Goal: Task Accomplishment & Management: Manage account settings

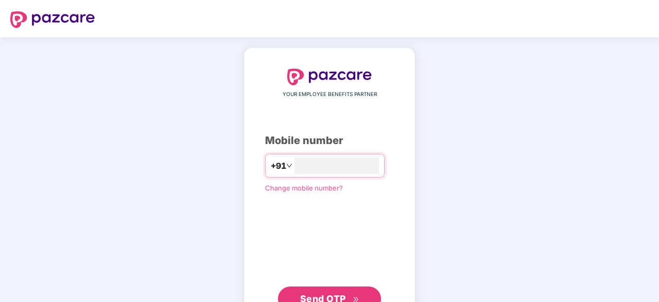
scroll to position [38, 0]
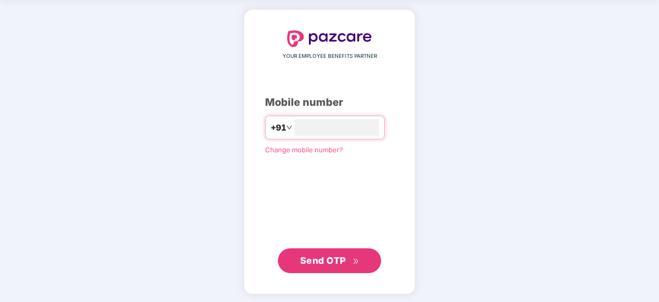
type input "**********"
click at [320, 255] on span "Send OTP" at bounding box center [323, 259] width 46 height 11
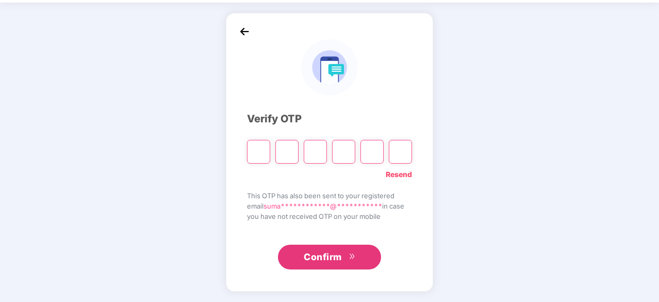
scroll to position [34, 0]
type input "*"
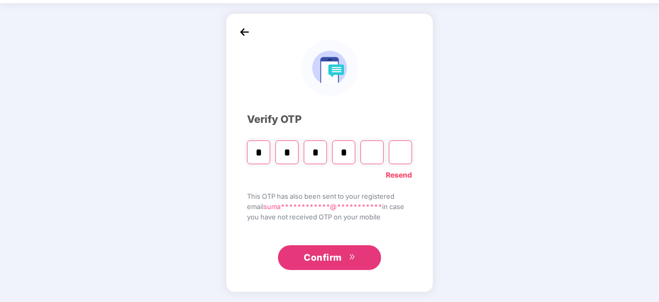
type input "*"
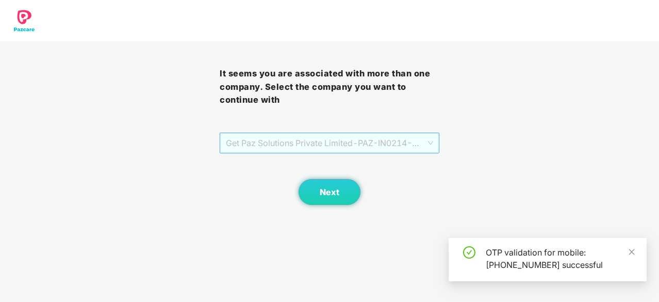
click at [343, 136] on span "Get Paz Solutions Private Limited - PAZ-IN0214 - EMPLOYEE" at bounding box center [329, 143] width 207 height 20
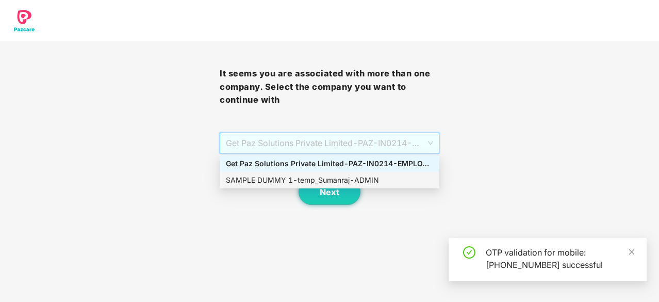
click at [320, 176] on div "SAMPLE DUMMY 1 - temp_Sumanraj - ADMIN" at bounding box center [329, 179] width 207 height 11
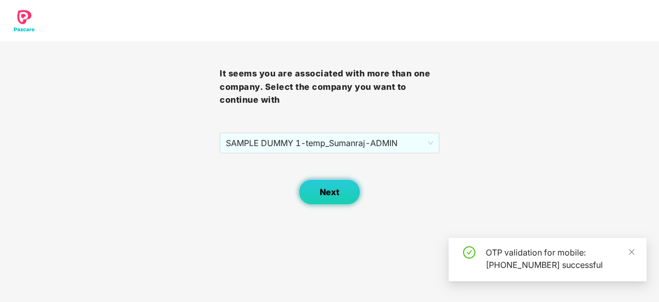
click at [327, 187] on span "Next" at bounding box center [330, 192] width 20 height 10
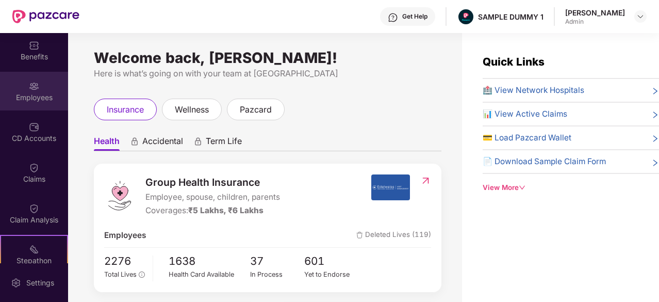
scroll to position [43, 0]
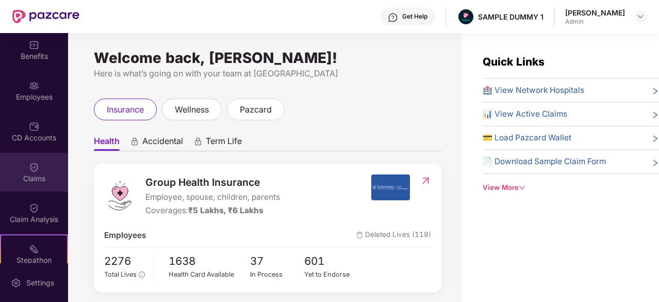
click at [31, 163] on img at bounding box center [34, 167] width 10 height 10
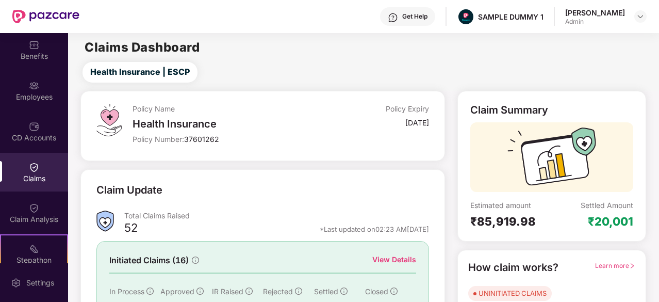
scroll to position [101, 0]
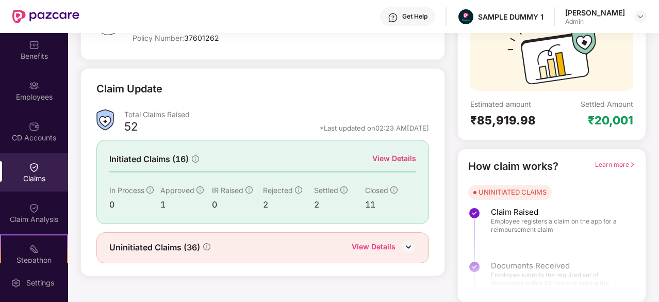
click at [402, 159] on div "View Details" at bounding box center [394, 158] width 44 height 11
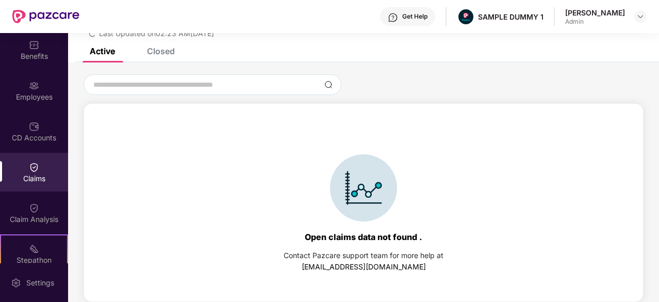
scroll to position [44, 0]
click at [159, 61] on div "Closed" at bounding box center [153, 51] width 43 height 23
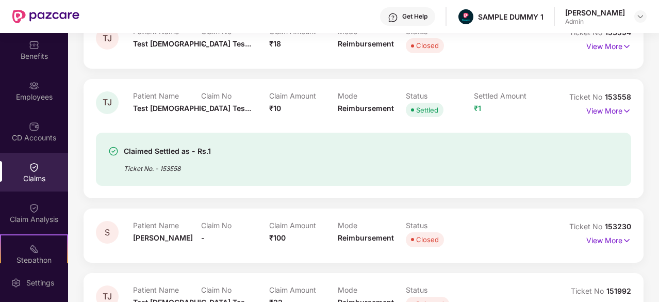
scroll to position [201, 0]
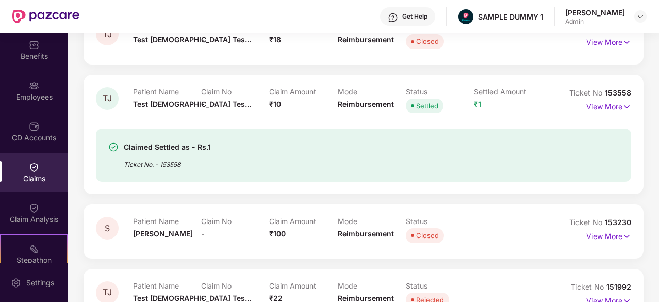
click at [593, 105] on p "View More" at bounding box center [608, 106] width 45 height 14
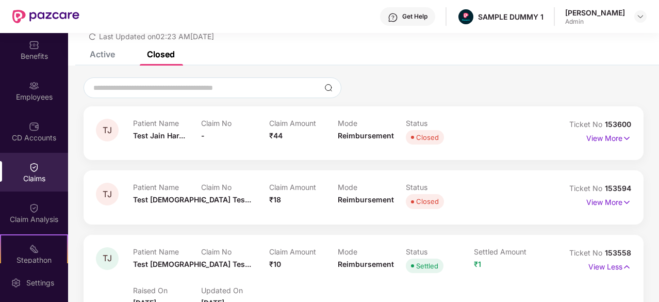
scroll to position [38, 0]
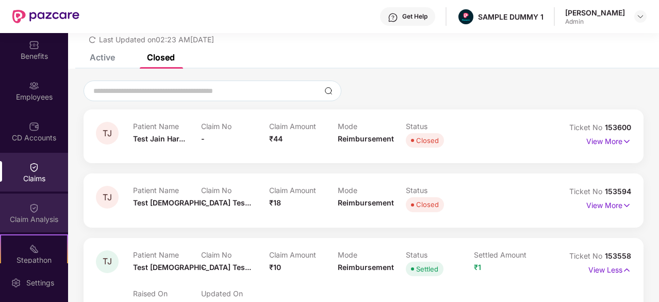
click at [24, 215] on div "Claim Analysis" at bounding box center [34, 219] width 68 height 10
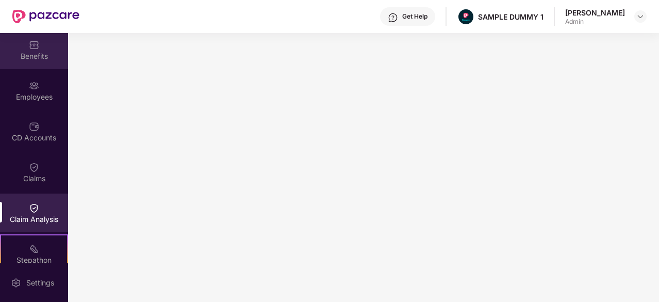
click at [27, 69] on div "Benefits" at bounding box center [34, 49] width 68 height 39
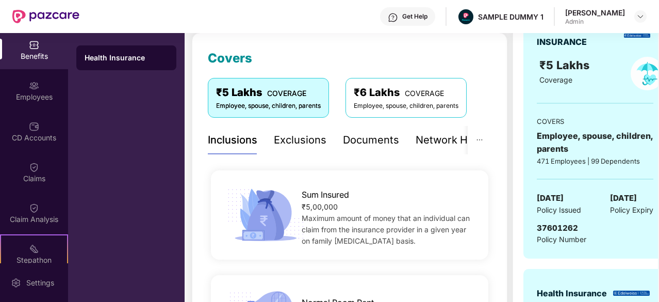
scroll to position [134, 0]
click at [381, 141] on div "Documents" at bounding box center [371, 141] width 56 height 16
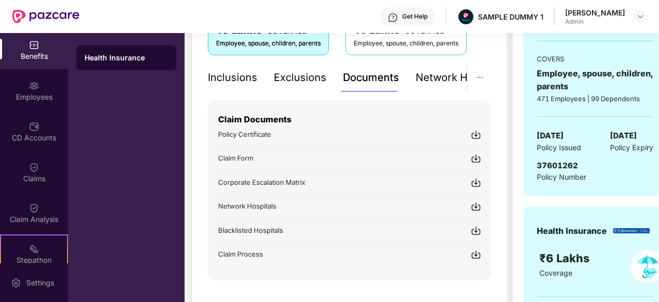
scroll to position [198, 0]
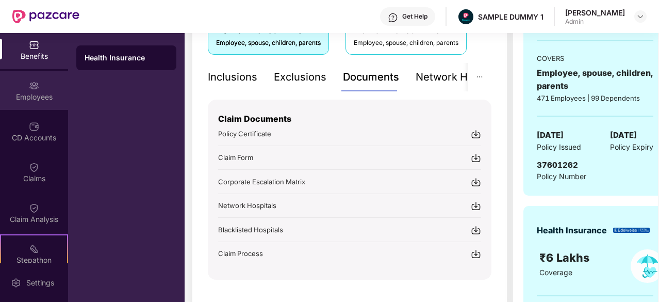
click at [29, 88] on img at bounding box center [34, 85] width 10 height 10
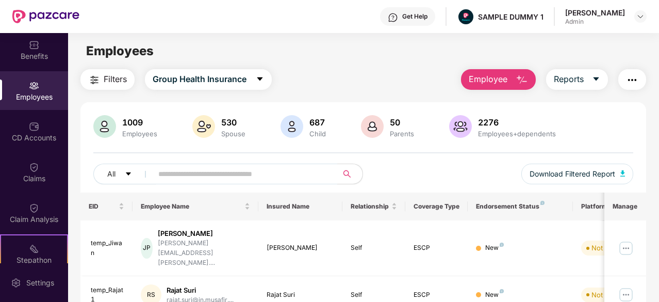
click at [515, 85] on button "Employee" at bounding box center [498, 79] width 75 height 21
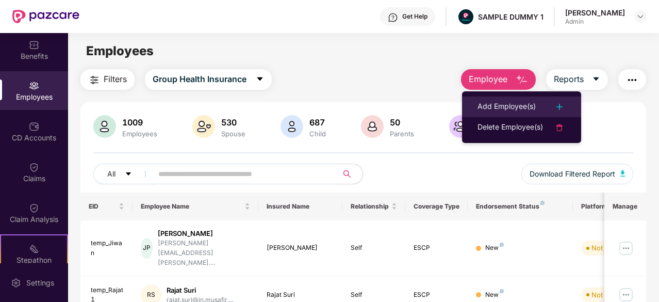
click at [510, 106] on div "Add Employee(s)" at bounding box center [507, 107] width 58 height 12
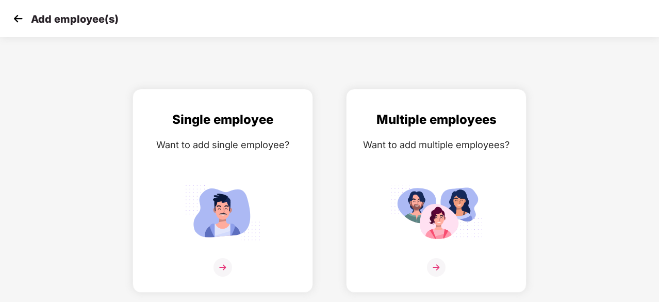
click at [19, 22] on img at bounding box center [17, 18] width 15 height 15
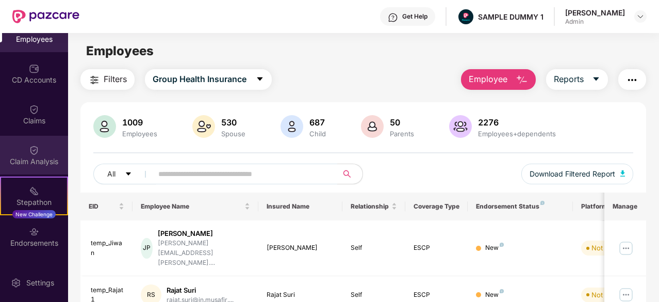
scroll to position [101, 0]
click at [30, 148] on img at bounding box center [34, 150] width 10 height 10
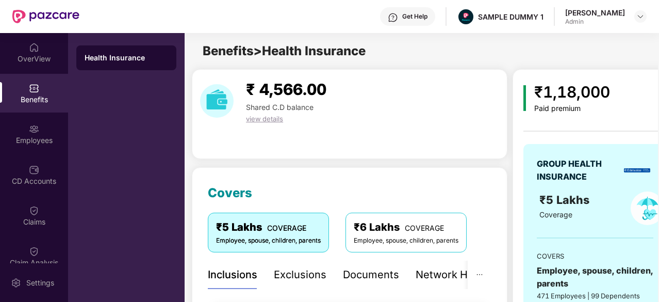
scroll to position [0, 19]
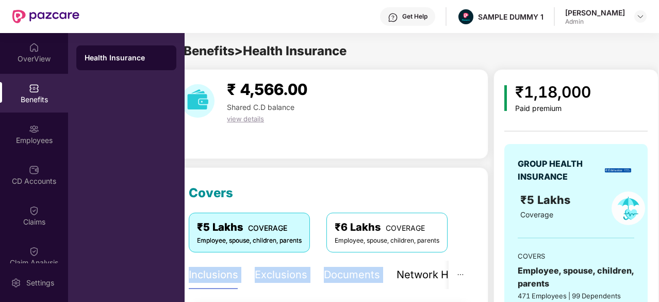
drag, startPoint x: 0, startPoint y: 0, endPoint x: 389, endPoint y: 269, distance: 472.7
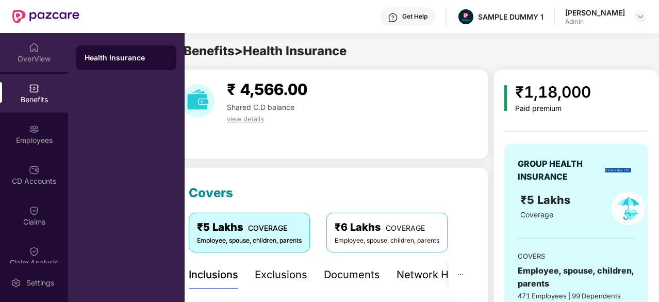
click at [28, 65] on div "OverView" at bounding box center [34, 52] width 68 height 39
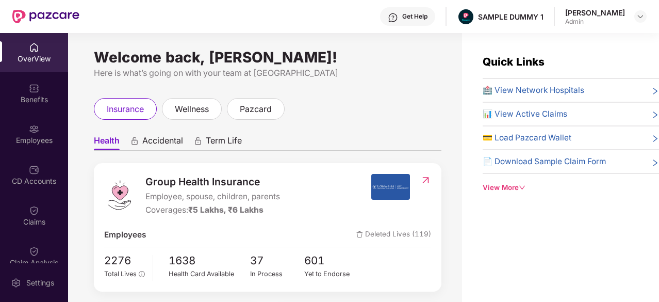
scroll to position [1, 0]
click at [535, 87] on span "🏥 View Network Hospitals" at bounding box center [534, 90] width 102 height 12
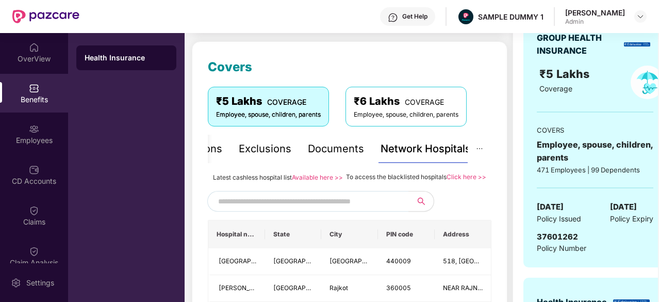
scroll to position [125, 0]
click at [301, 209] on input "text" at bounding box center [306, 201] width 176 height 15
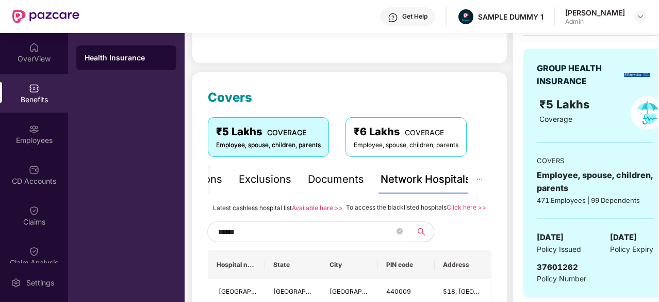
scroll to position [96, 0]
type input "******"
click at [232, 178] on div "Inclusions" at bounding box center [233, 179] width 50 height 16
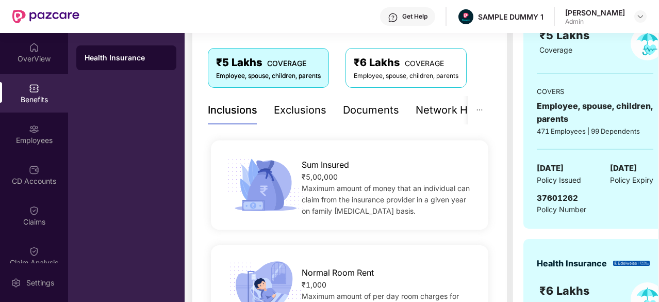
scroll to position [161, 0]
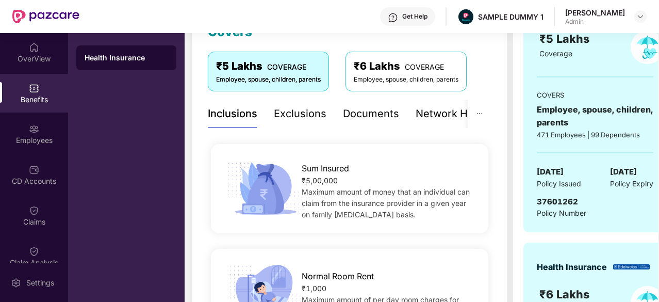
click at [293, 116] on div "Exclusions" at bounding box center [300, 114] width 53 height 16
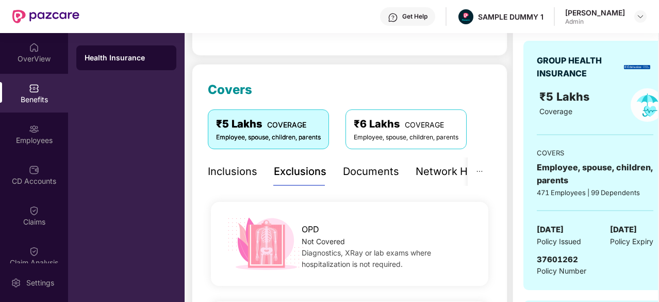
scroll to position [100, 0]
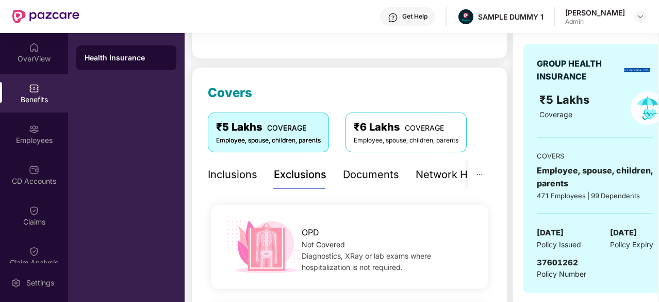
click at [370, 178] on div "Documents" at bounding box center [371, 175] width 56 height 16
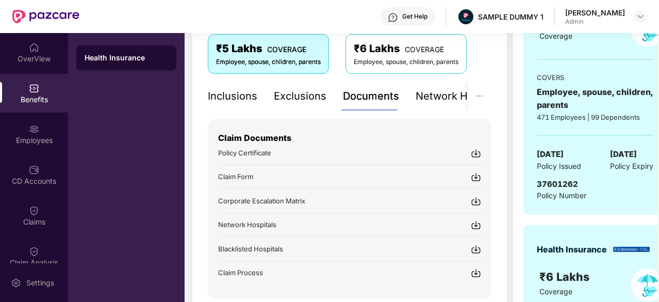
scroll to position [180, 0]
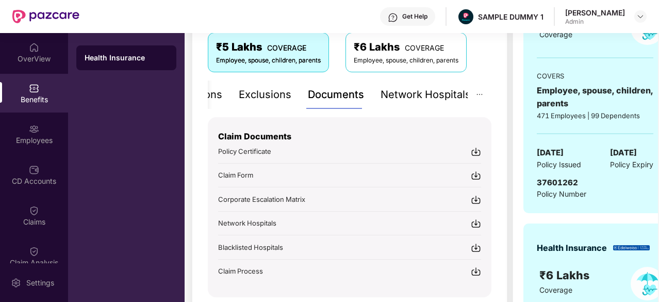
click at [426, 100] on div "Network Hospitals" at bounding box center [426, 95] width 90 height 16
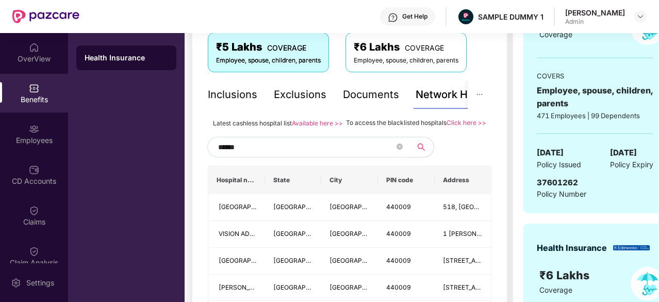
scroll to position [80, 0]
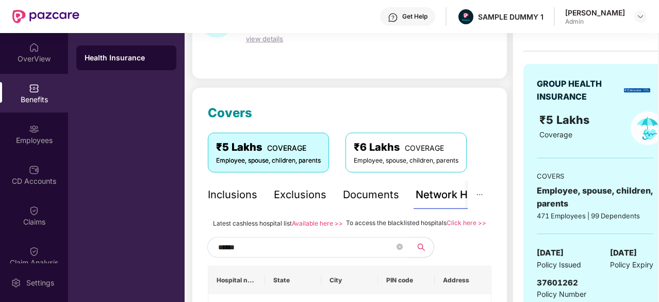
click at [228, 196] on div "Inclusions" at bounding box center [233, 195] width 50 height 16
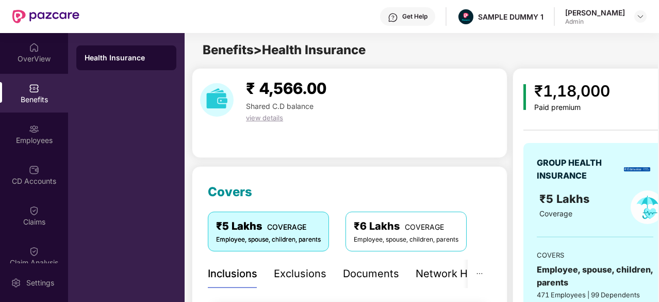
scroll to position [0, 0]
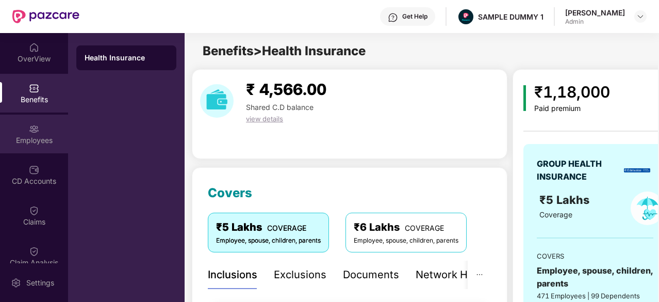
click at [27, 139] on div "Employees" at bounding box center [34, 140] width 68 height 10
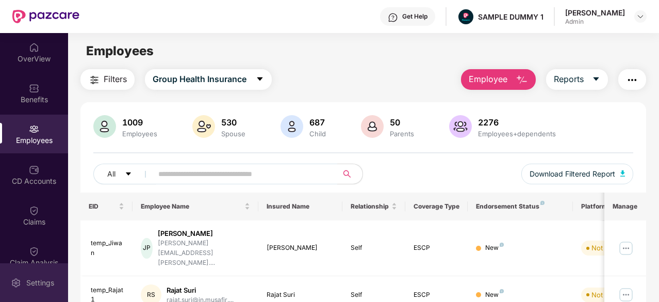
click at [32, 288] on div "Settings" at bounding box center [34, 282] width 68 height 39
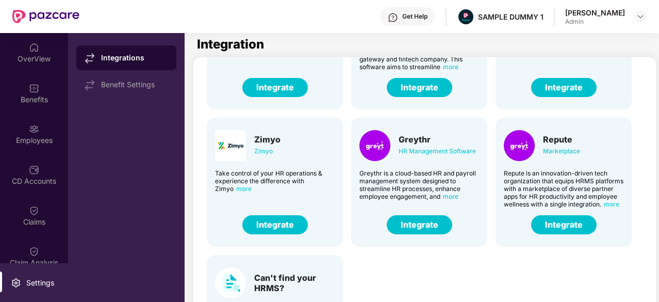
scroll to position [245, 0]
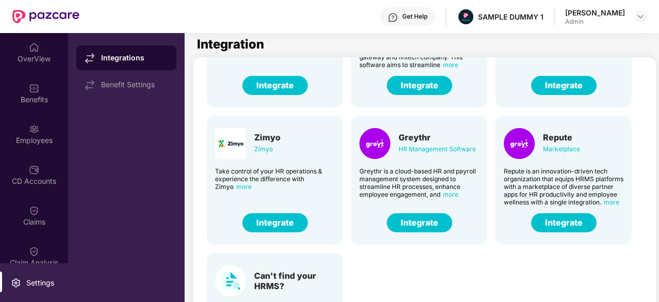
click at [275, 220] on button "Integrate" at bounding box center [274, 222] width 65 height 19
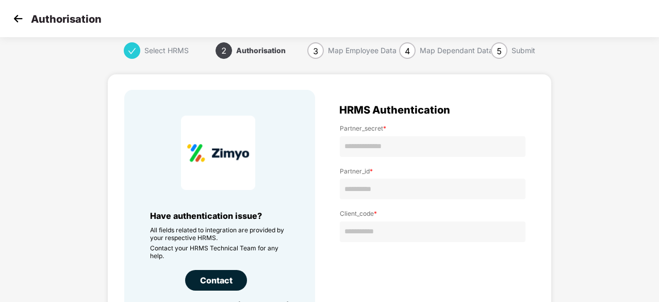
scroll to position [108, 0]
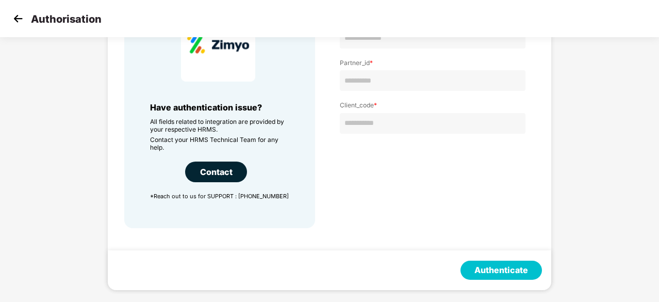
click at [484, 269] on button "Authenticate" at bounding box center [501, 269] width 81 height 19
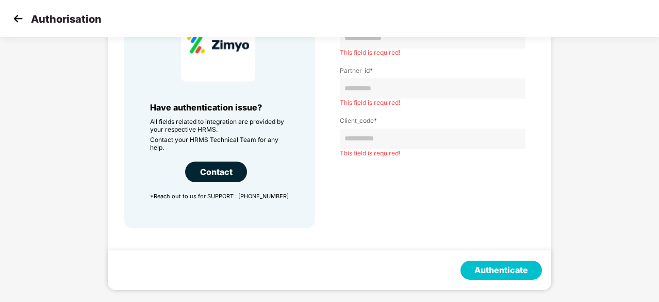
scroll to position [0, 0]
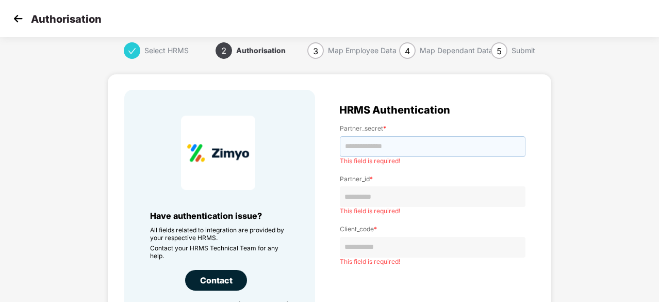
click at [362, 138] on input "text" at bounding box center [433, 146] width 186 height 21
click at [18, 15] on img at bounding box center [17, 18] width 15 height 15
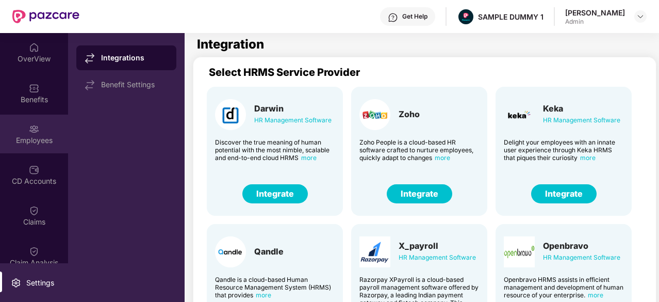
click at [34, 142] on div "Employees" at bounding box center [34, 140] width 68 height 10
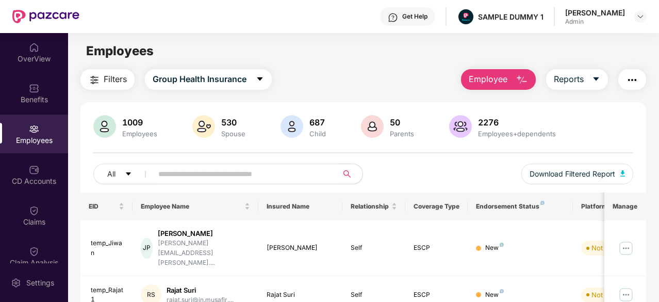
click at [506, 79] on span "Employee" at bounding box center [488, 79] width 39 height 13
click at [30, 136] on div "Employees" at bounding box center [34, 140] width 68 height 10
click at [493, 83] on span "Employee" at bounding box center [488, 79] width 39 height 13
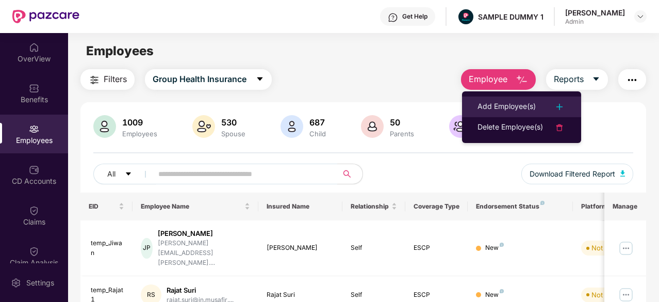
click at [502, 97] on li "Add Employee(s)" at bounding box center [521, 106] width 119 height 21
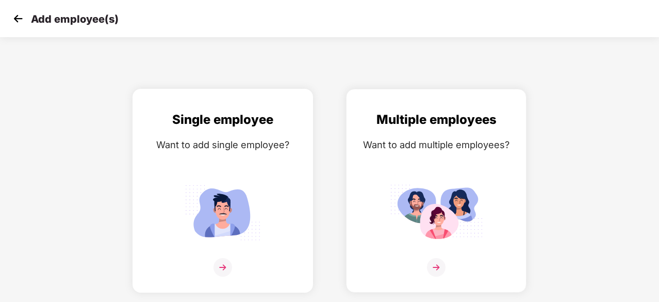
click at [221, 260] on img at bounding box center [223, 267] width 19 height 19
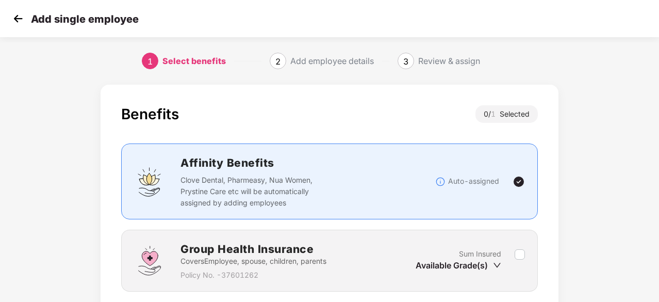
click at [22, 23] on img at bounding box center [17, 18] width 15 height 15
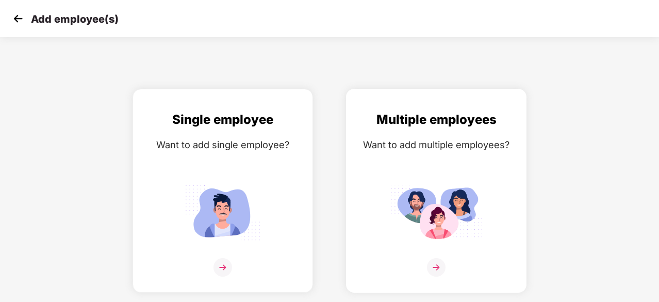
click at [484, 173] on div "Multiple employees Want to add multiple employees?" at bounding box center [436, 199] width 159 height 179
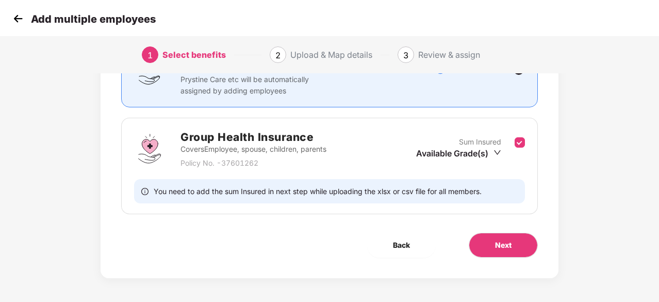
scroll to position [112, 0]
click at [512, 249] on button "Next" at bounding box center [503, 244] width 69 height 25
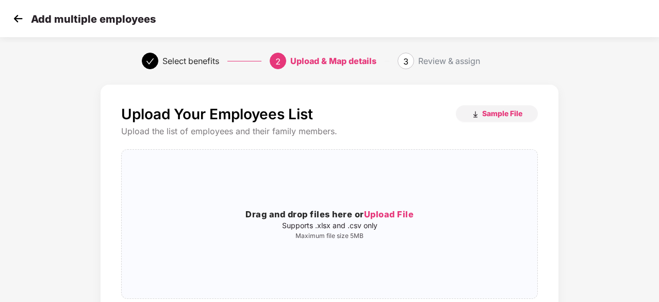
click at [13, 18] on img at bounding box center [17, 18] width 15 height 15
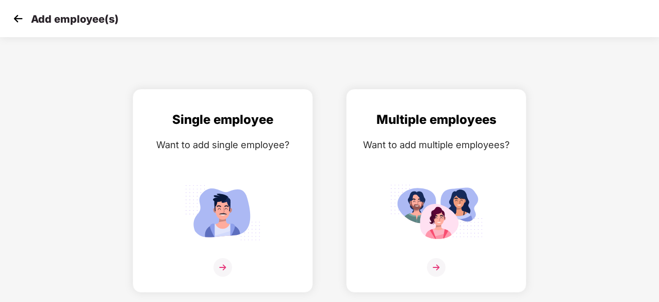
click at [13, 18] on img at bounding box center [17, 18] width 15 height 15
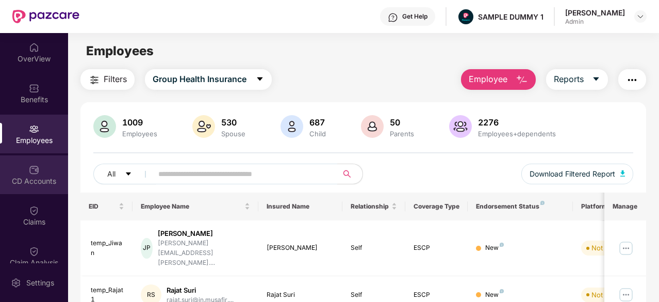
click at [31, 169] on img at bounding box center [34, 170] width 10 height 10
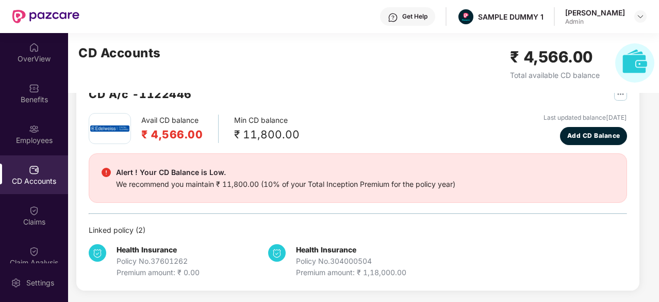
scroll to position [32, 0]
click at [36, 200] on div "Claims" at bounding box center [34, 215] width 68 height 39
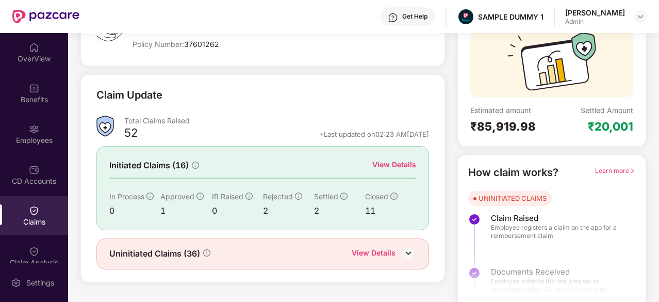
scroll to position [101, 0]
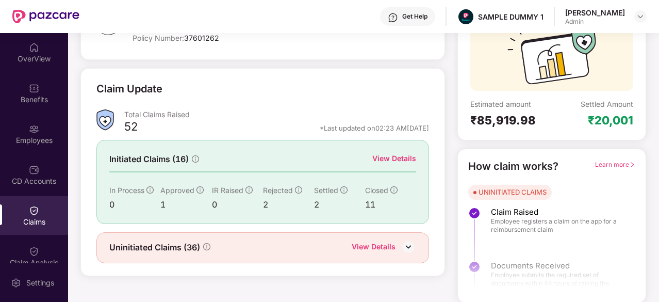
click at [406, 154] on div "View Details" at bounding box center [394, 158] width 44 height 11
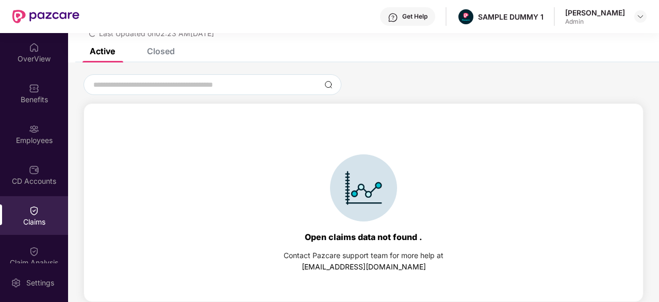
click at [155, 57] on div "Closed" at bounding box center [153, 51] width 43 height 23
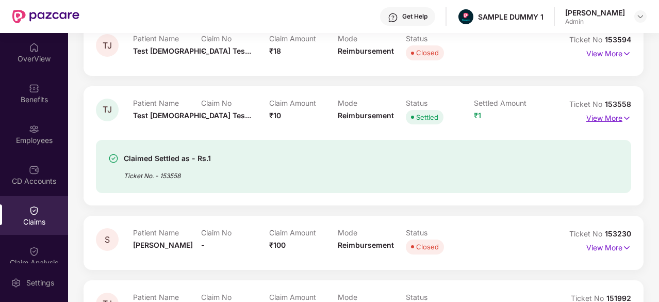
scroll to position [205, 0]
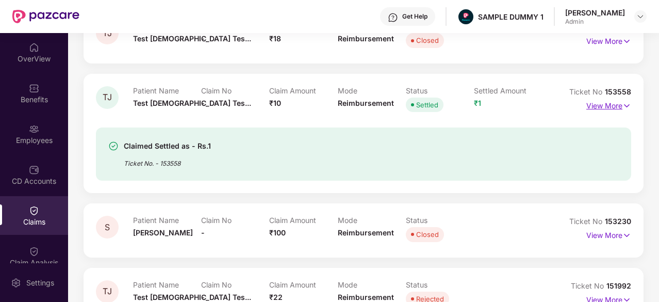
click at [604, 105] on p "View More" at bounding box center [608, 104] width 45 height 14
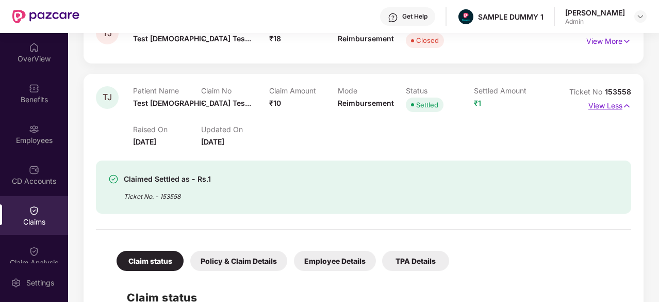
click at [604, 105] on p "View Less" at bounding box center [609, 104] width 43 height 14
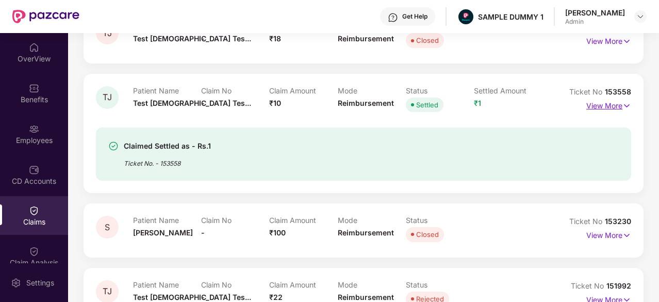
click at [604, 105] on p "View More" at bounding box center [608, 104] width 45 height 14
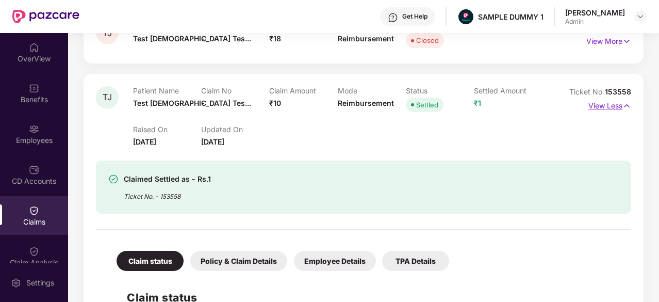
click at [604, 105] on p "View Less" at bounding box center [609, 104] width 43 height 14
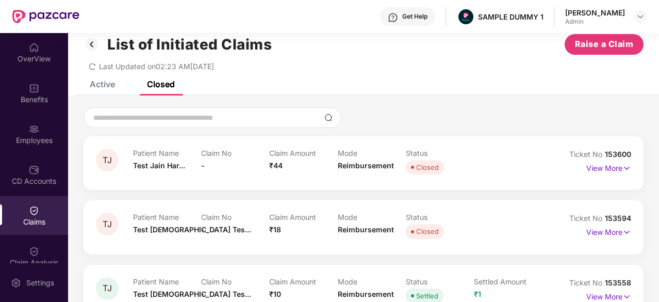
scroll to position [0, 0]
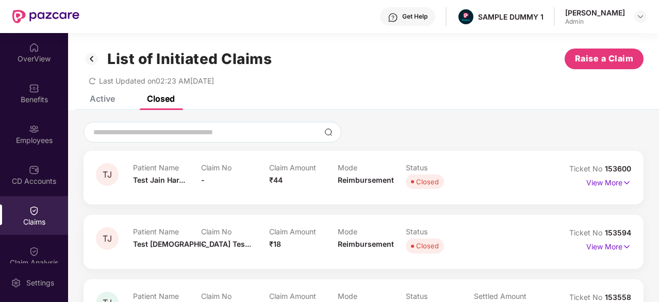
click at [89, 59] on img at bounding box center [92, 59] width 17 height 18
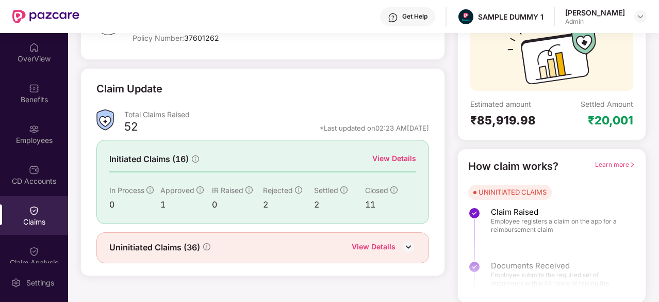
scroll to position [101, 0]
click at [20, 257] on div "Claim Analysis" at bounding box center [34, 262] width 68 height 10
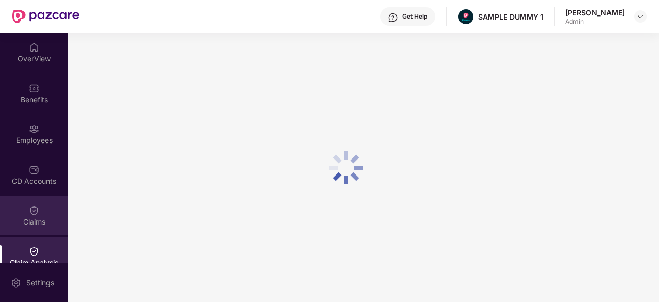
click at [48, 213] on div "Claims" at bounding box center [34, 215] width 68 height 39
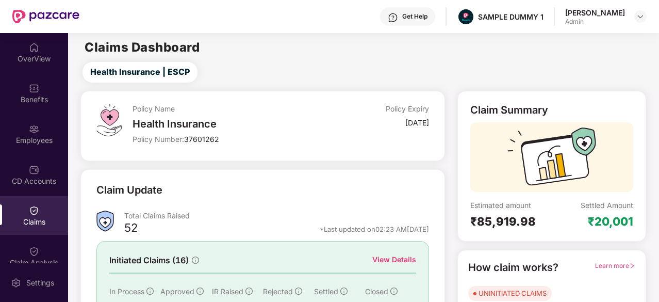
click at [382, 260] on div "View Details" at bounding box center [394, 259] width 44 height 11
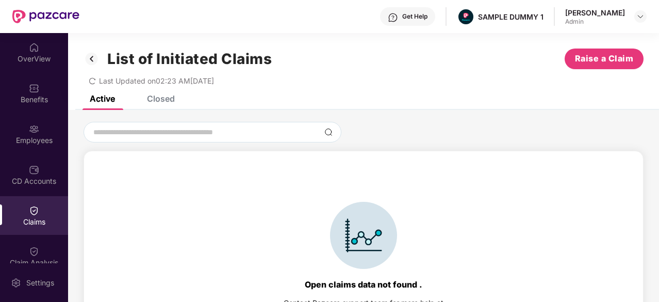
click at [161, 96] on div "Closed" at bounding box center [161, 98] width 28 height 10
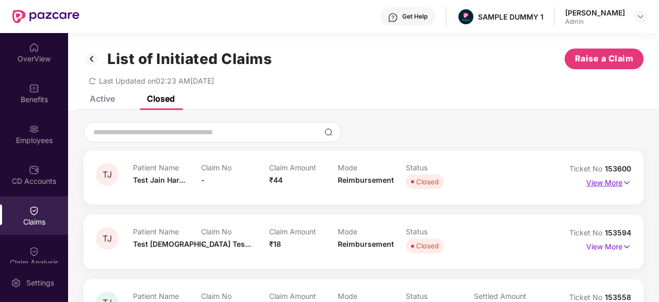
click at [619, 183] on p "View More" at bounding box center [608, 181] width 45 height 14
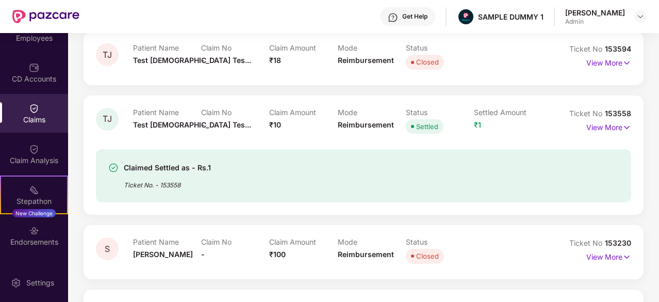
scroll to position [101, 0]
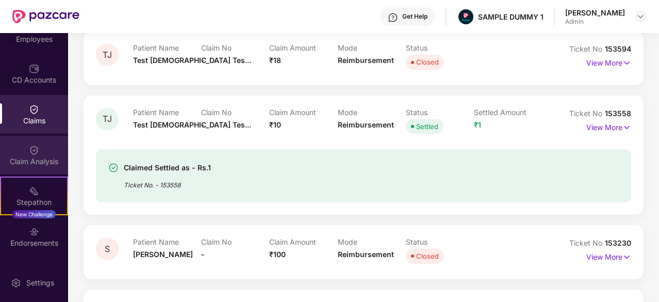
click at [21, 158] on div "Claim Analysis" at bounding box center [34, 161] width 68 height 10
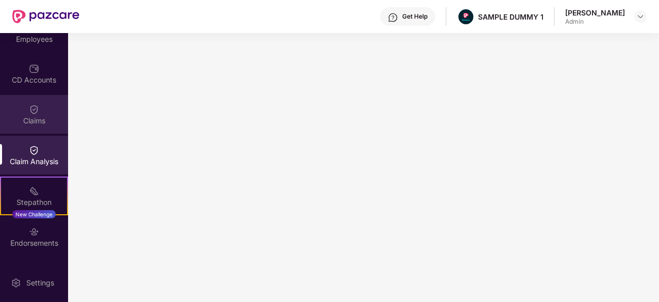
click at [31, 113] on img at bounding box center [34, 109] width 10 height 10
